Goal: Information Seeking & Learning: Check status

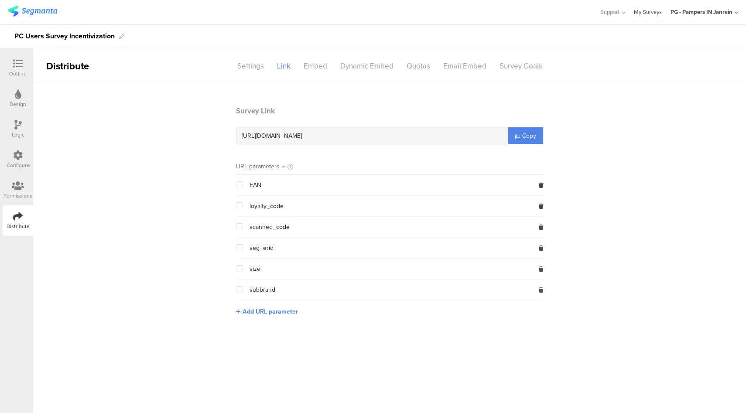
click at [652, 13] on link "My Surveys" at bounding box center [648, 12] width 28 height 24
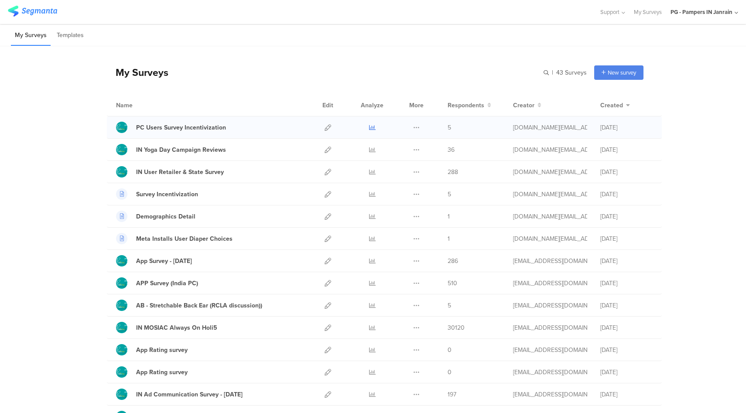
click at [369, 127] on icon at bounding box center [372, 127] width 7 height 7
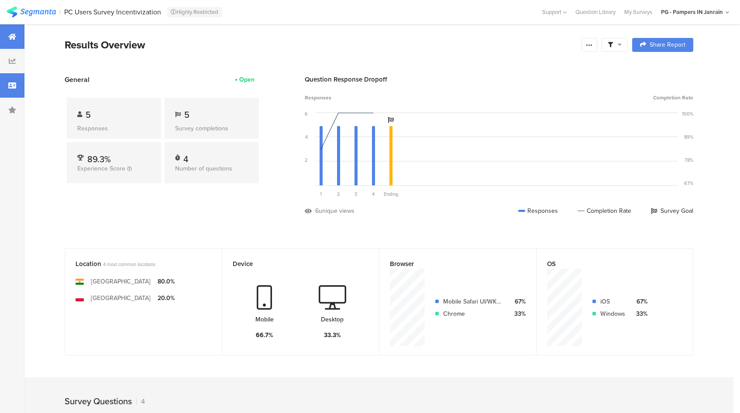
click at [21, 85] on div at bounding box center [12, 85] width 24 height 24
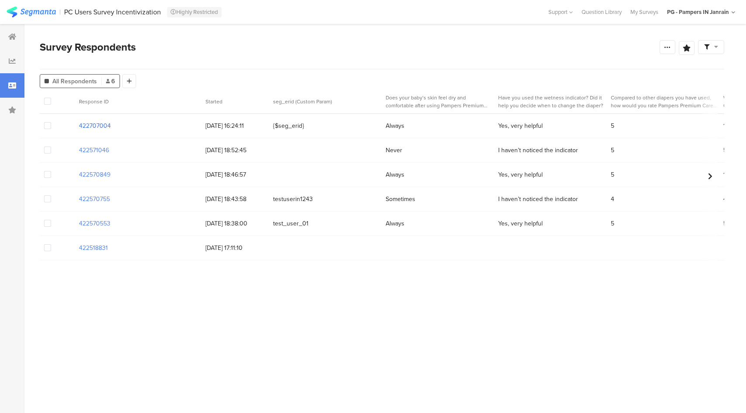
click at [105, 125] on section "422707004" at bounding box center [95, 125] width 32 height 9
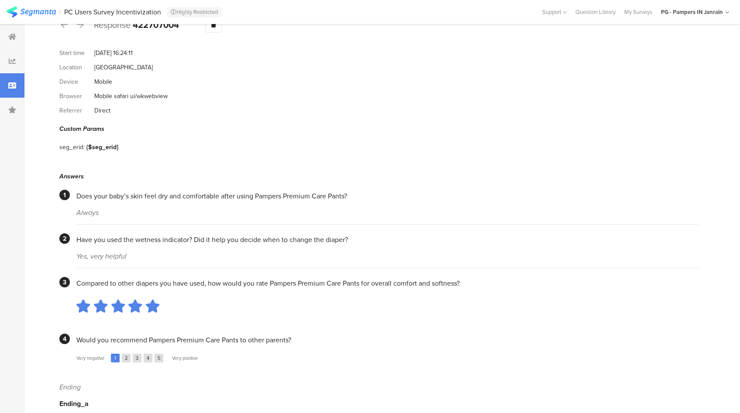
scroll to position [34, 0]
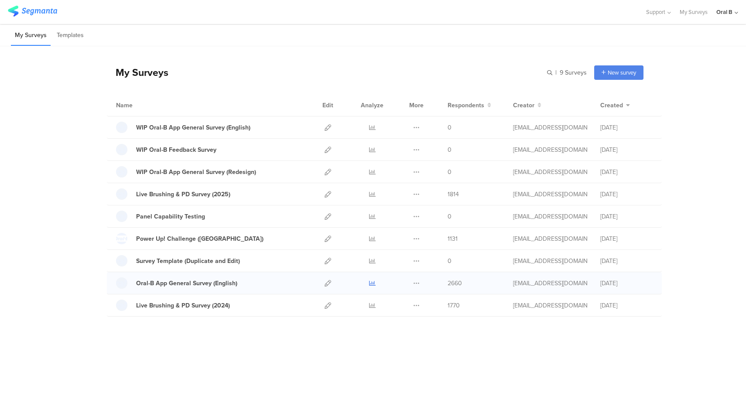
click at [372, 284] on icon at bounding box center [372, 283] width 7 height 7
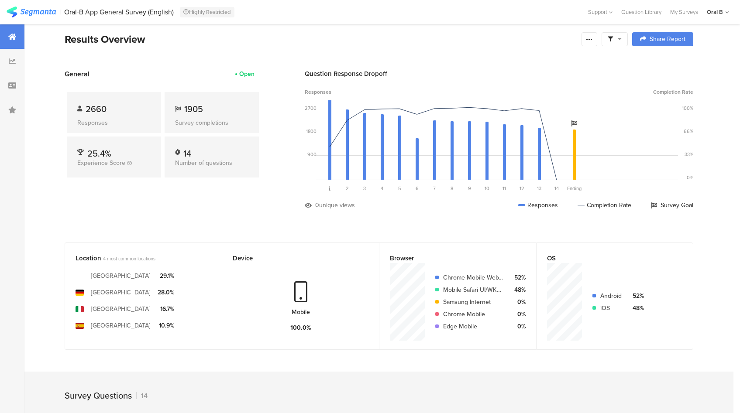
scroll to position [7, 0]
click at [21, 89] on div at bounding box center [12, 85] width 24 height 24
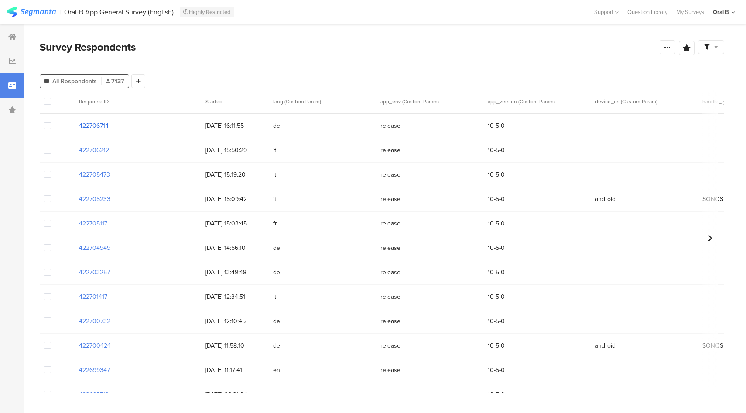
click at [99, 126] on section "422706714" at bounding box center [94, 125] width 30 height 9
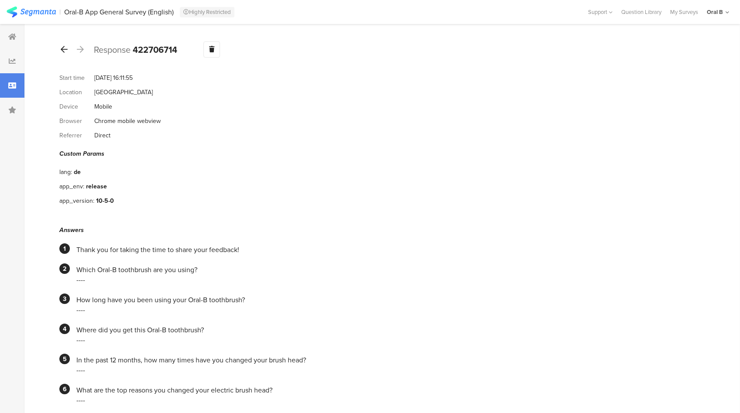
drag, startPoint x: 63, startPoint y: 48, endPoint x: 67, endPoint y: 53, distance: 6.5
click at [63, 48] on icon at bounding box center [64, 49] width 7 height 8
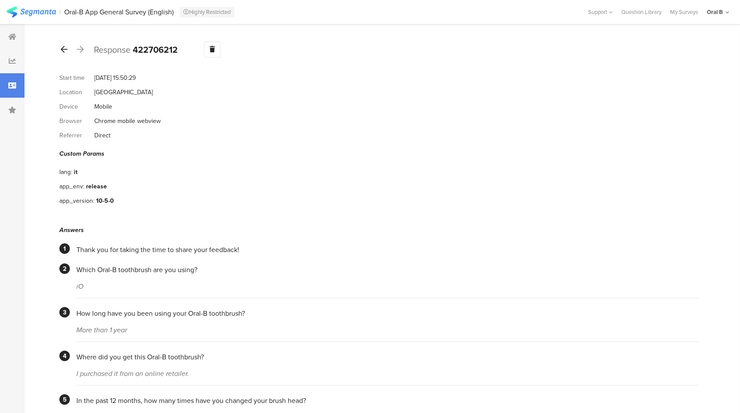
click at [63, 45] on icon at bounding box center [64, 49] width 7 height 8
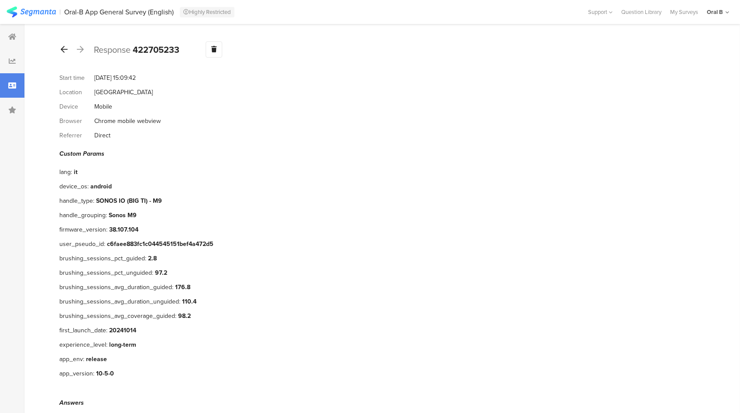
click at [63, 45] on icon at bounding box center [64, 49] width 7 height 8
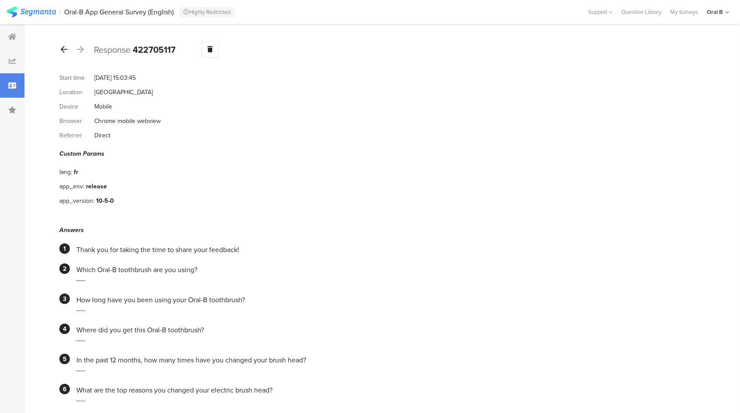
click at [63, 45] on icon at bounding box center [64, 49] width 7 height 8
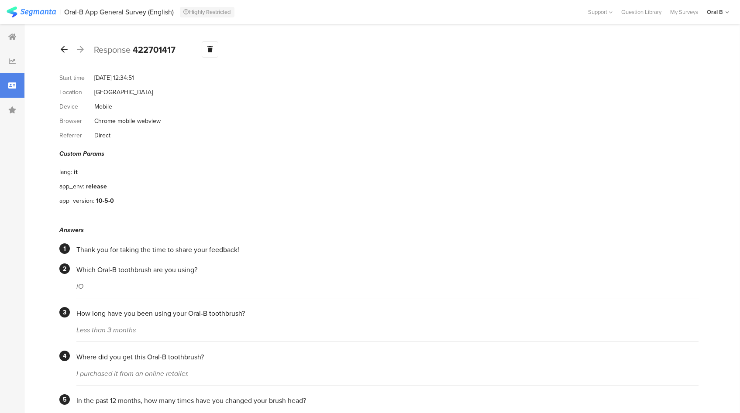
click at [63, 45] on icon at bounding box center [64, 49] width 7 height 8
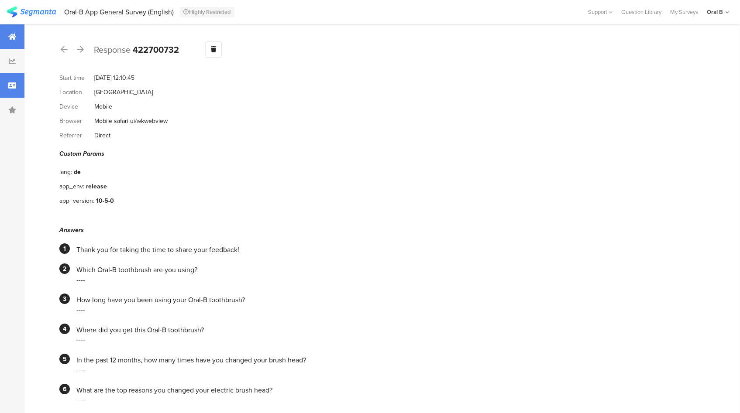
click at [6, 38] on div at bounding box center [12, 36] width 24 height 24
